Goal: Transaction & Acquisition: Obtain resource

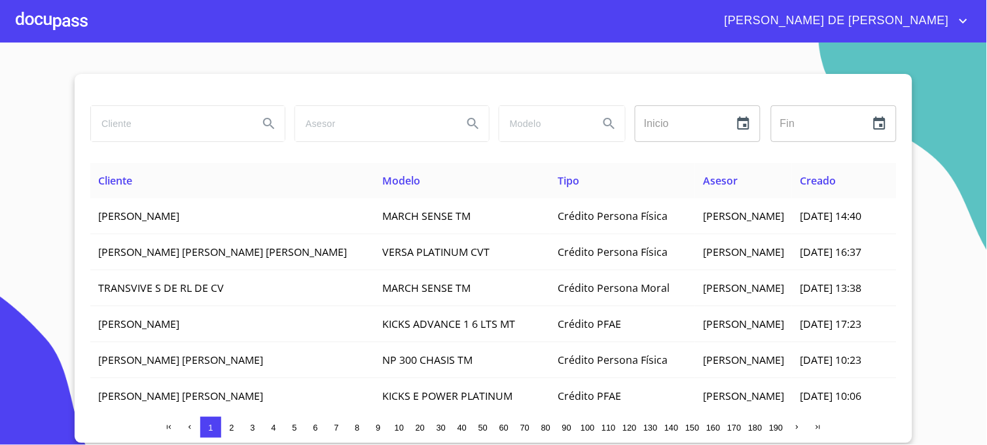
click at [115, 130] on input "search" at bounding box center [169, 123] width 157 height 35
type input "[PERSON_NAME]"
click at [262, 128] on icon "Search" at bounding box center [269, 124] width 16 height 16
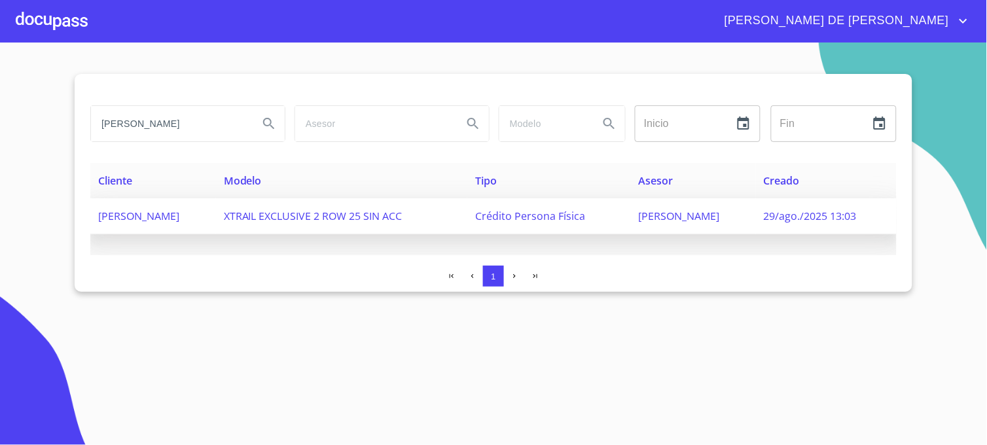
click at [692, 218] on span "[PERSON_NAME]" at bounding box center [678, 216] width 81 height 14
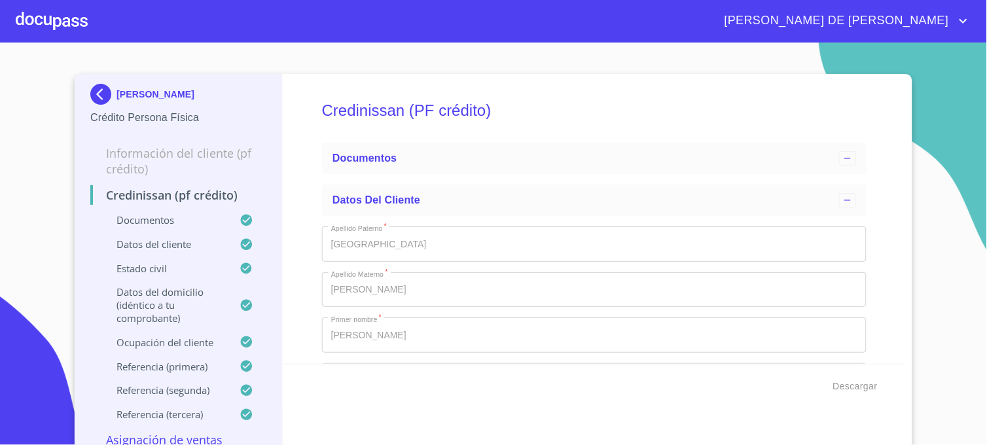
type input "23 de abr. de 2008"
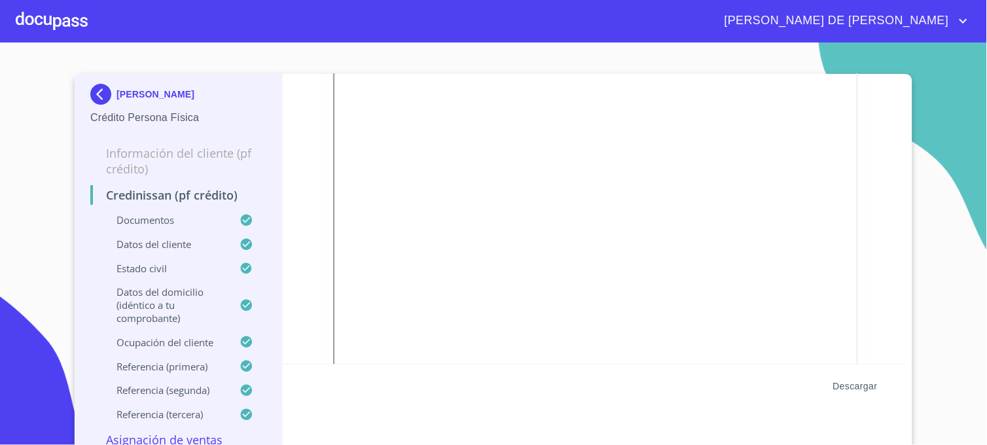
scroll to position [1114, 0]
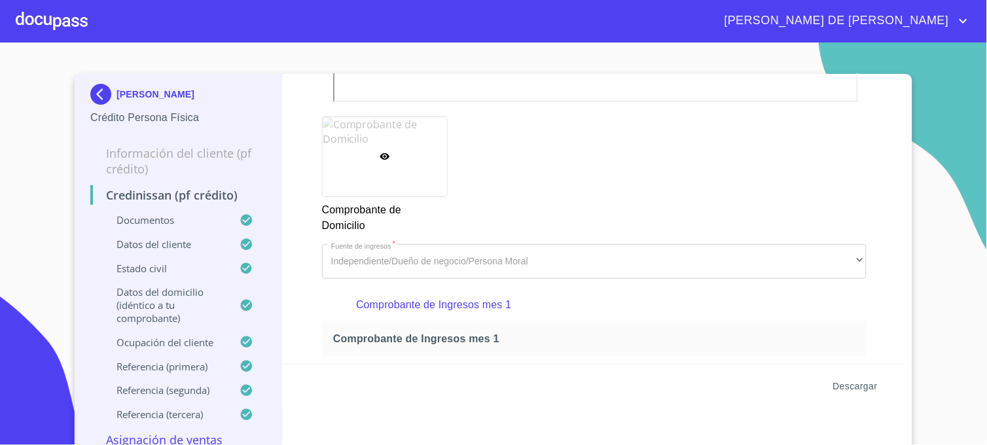
click at [863, 390] on span "Descargar" at bounding box center [856, 386] width 45 height 16
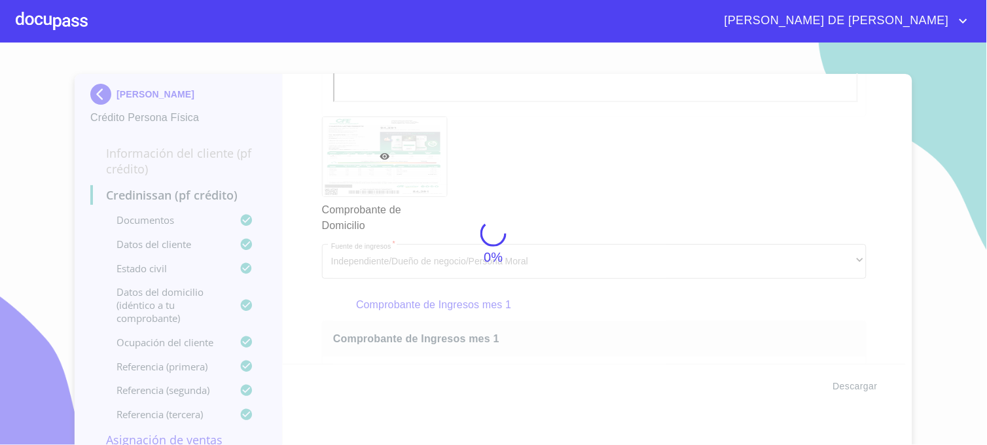
scroll to position [0, 0]
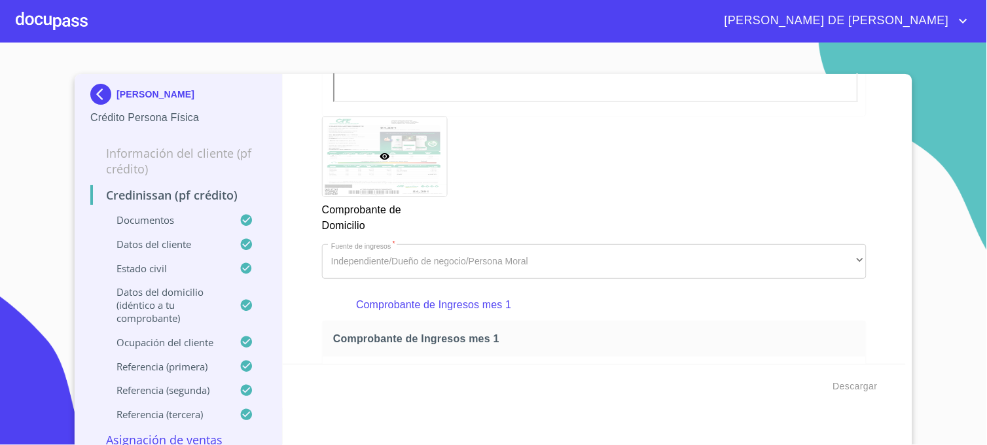
click at [96, 94] on img at bounding box center [103, 94] width 26 height 21
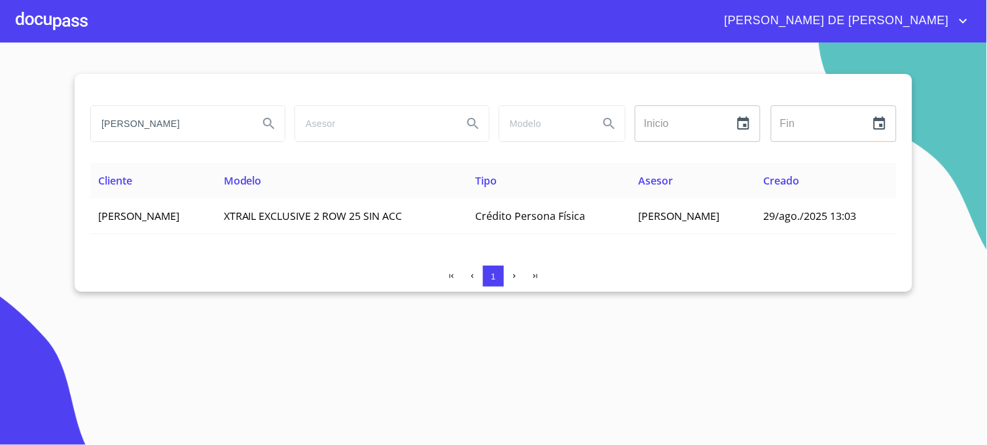
drag, startPoint x: 198, startPoint y: 129, endPoint x: 77, endPoint y: 151, distance: 123.2
click at [77, 151] on div "[PERSON_NAME] Inicio ​ Fin ​ Cliente Modelo Tipo Asesor Creado [PERSON_NAME] XT…" at bounding box center [494, 183] width 838 height 218
type input "[PERSON_NAME] DEL [PERSON_NAME]"
click at [264, 128] on icon "Search" at bounding box center [269, 124] width 16 height 16
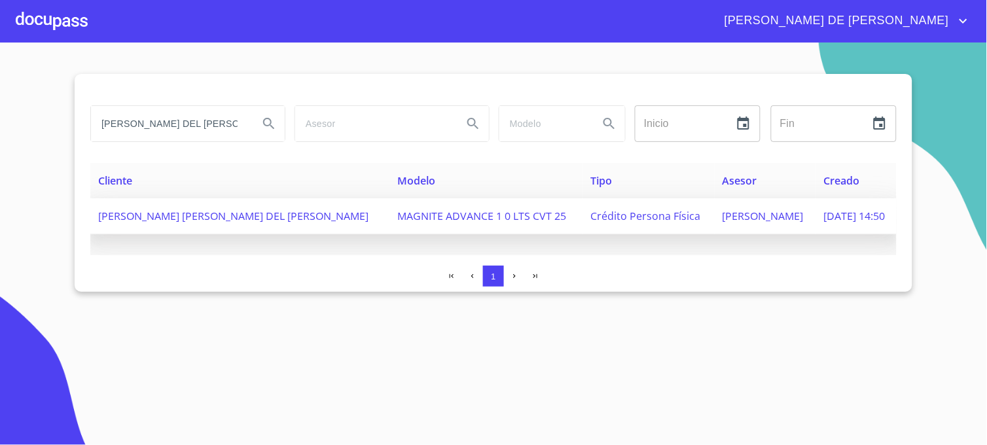
click at [723, 223] on span "[PERSON_NAME]" at bounding box center [763, 216] width 81 height 14
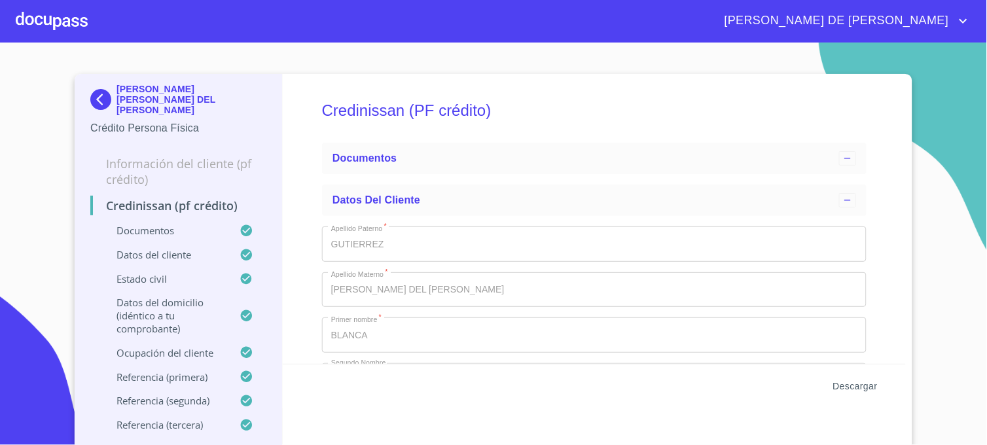
click at [839, 387] on span "Descargar" at bounding box center [856, 386] width 45 height 16
